Goal: Check status

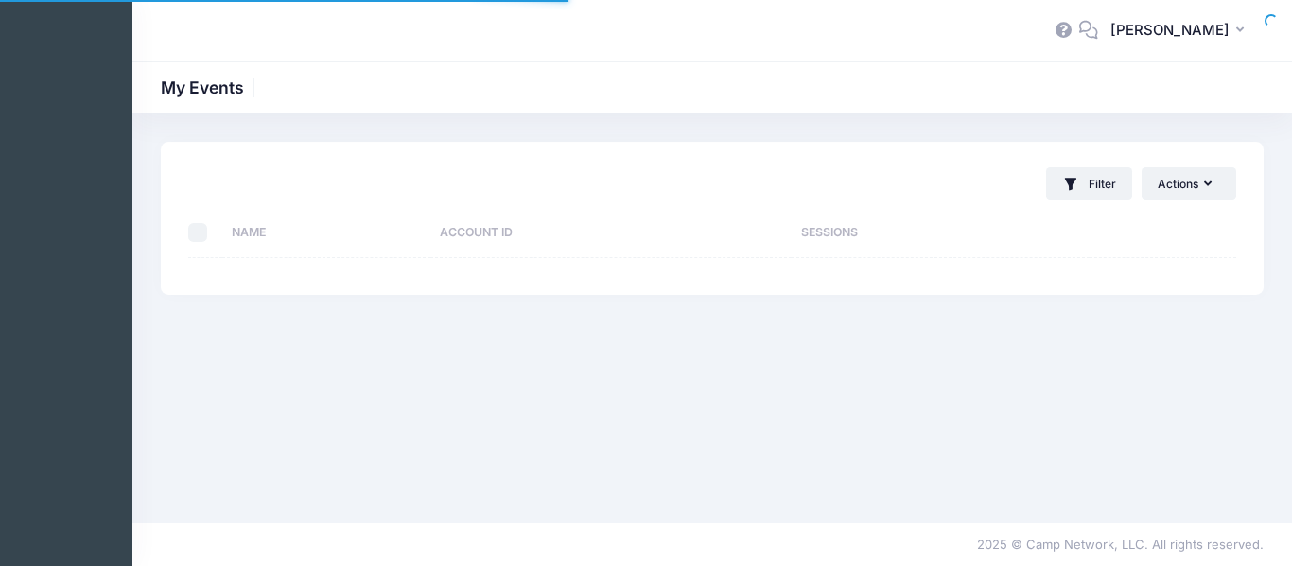
select select "10"
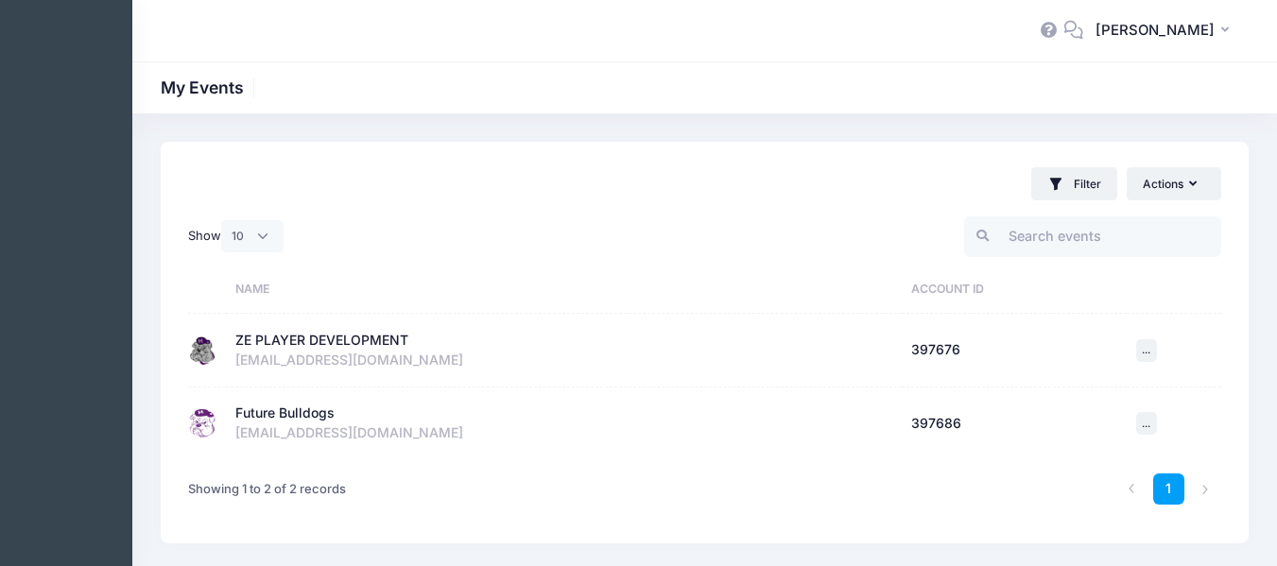
click at [341, 341] on div "ZE PLAYER DEVELOPMENT" at bounding box center [321, 341] width 173 height 20
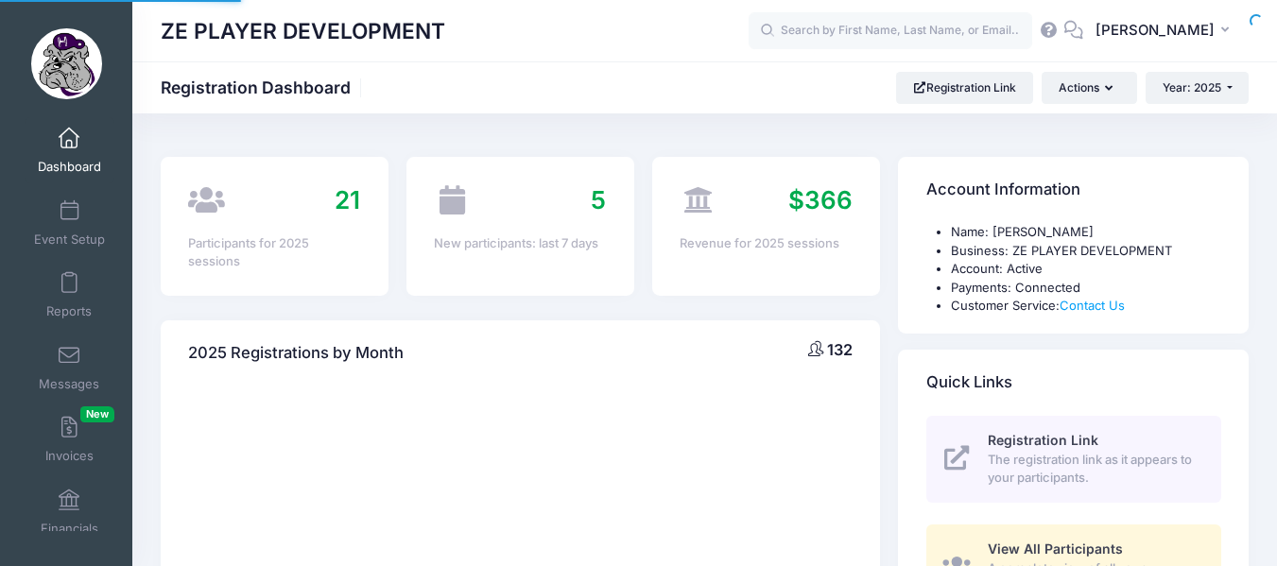
select select
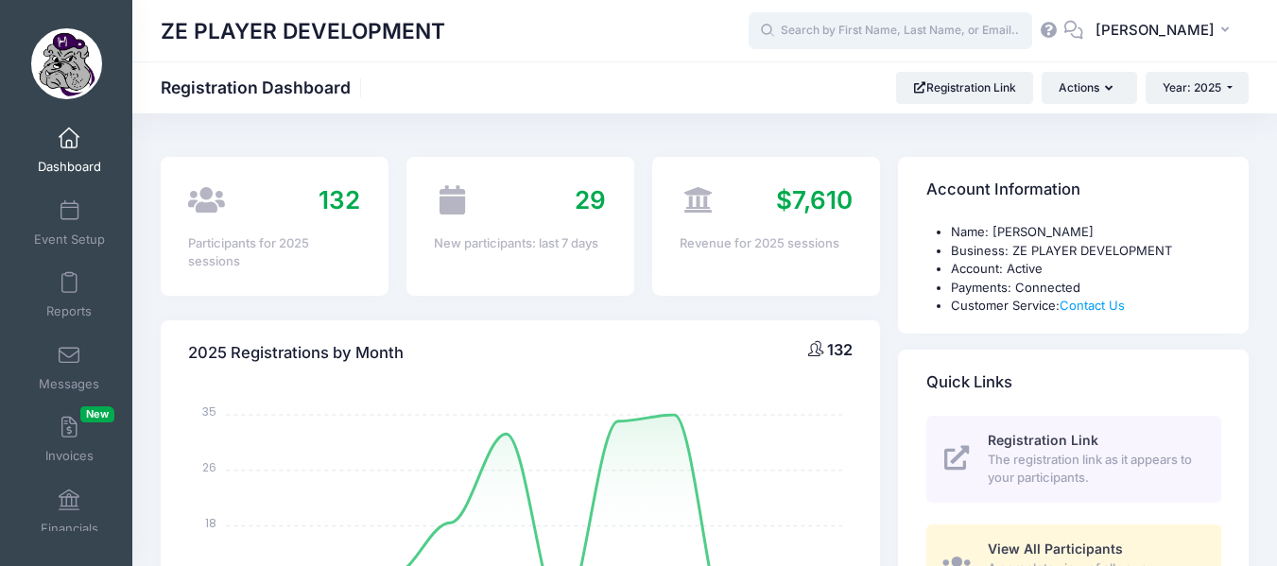
click at [955, 31] on input "text" at bounding box center [891, 31] width 284 height 38
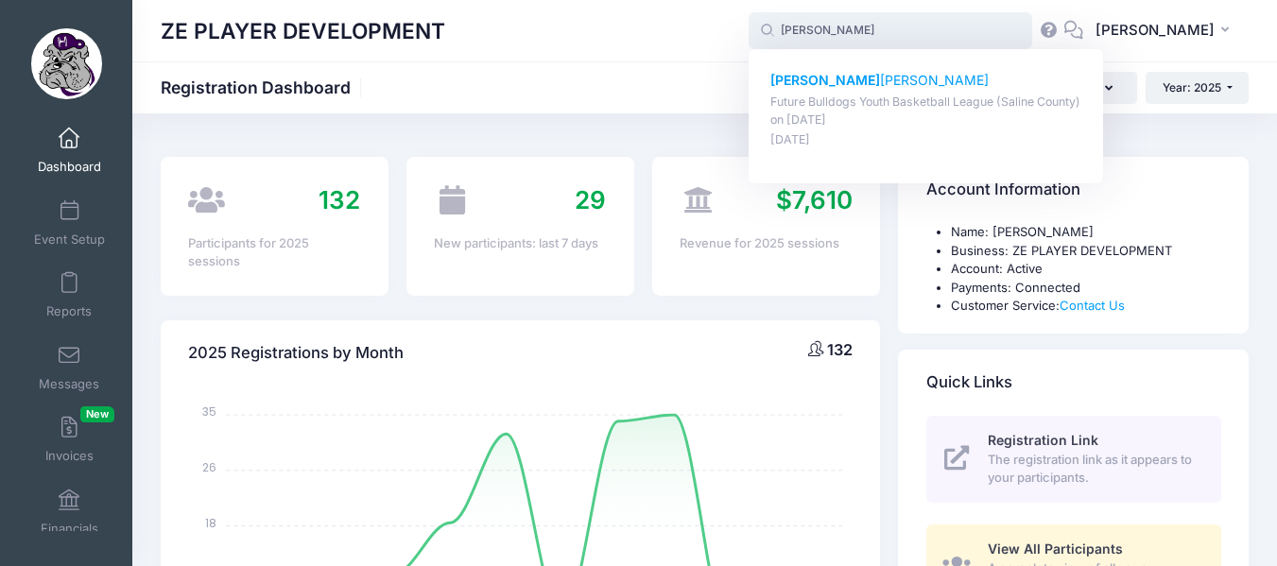
click at [895, 78] on p "[PERSON_NAME]" at bounding box center [927, 81] width 312 height 20
type input "[PERSON_NAME] (Future Bulldogs Youth Basketball League ([GEOGRAPHIC_DATA]), [DA…"
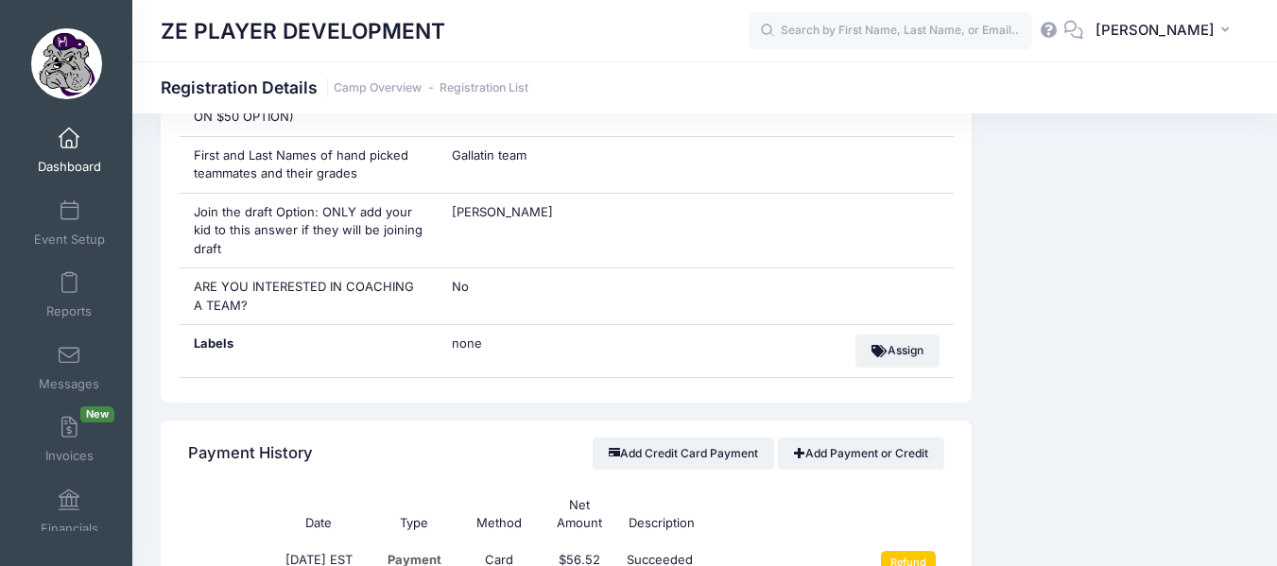
scroll to position [1359, 0]
